Goal: Navigation & Orientation: Find specific page/section

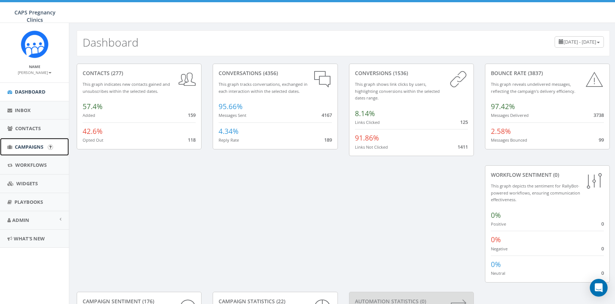
click at [32, 147] on span "Campaigns" at bounding box center [29, 147] width 29 height 7
